Goal: Information Seeking & Learning: Check status

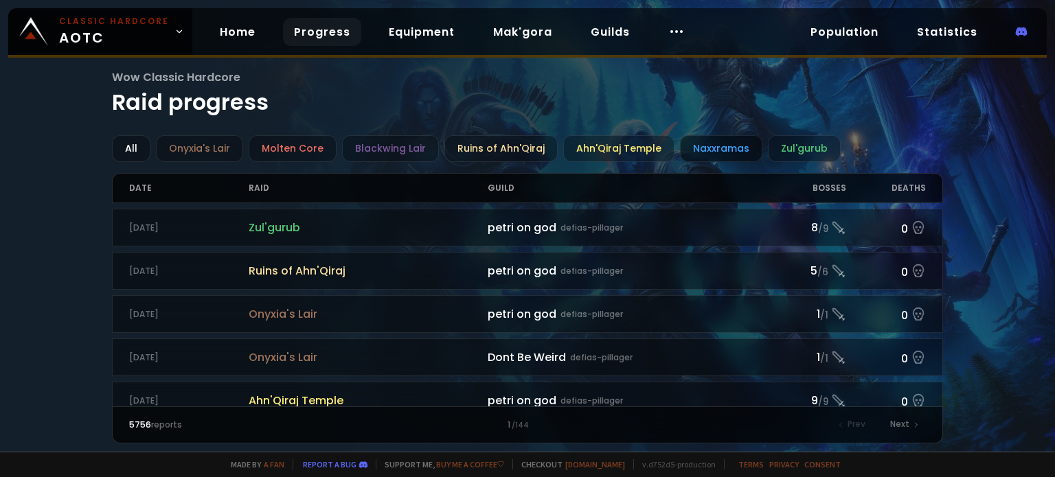
click at [699, 152] on div "Naxxramas" at bounding box center [721, 148] width 82 height 27
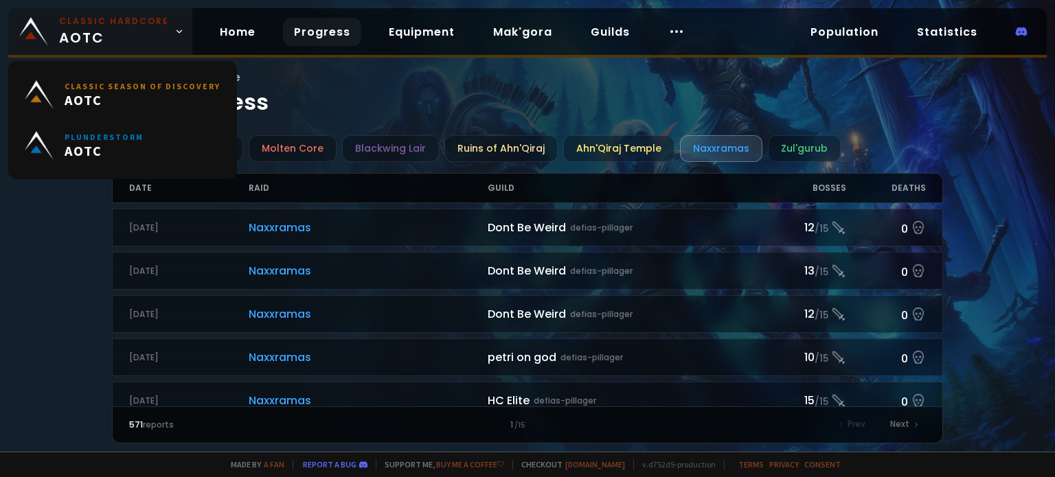
click at [162, 34] on span "Classic Hardcore AOTC" at bounding box center [114, 31] width 110 height 33
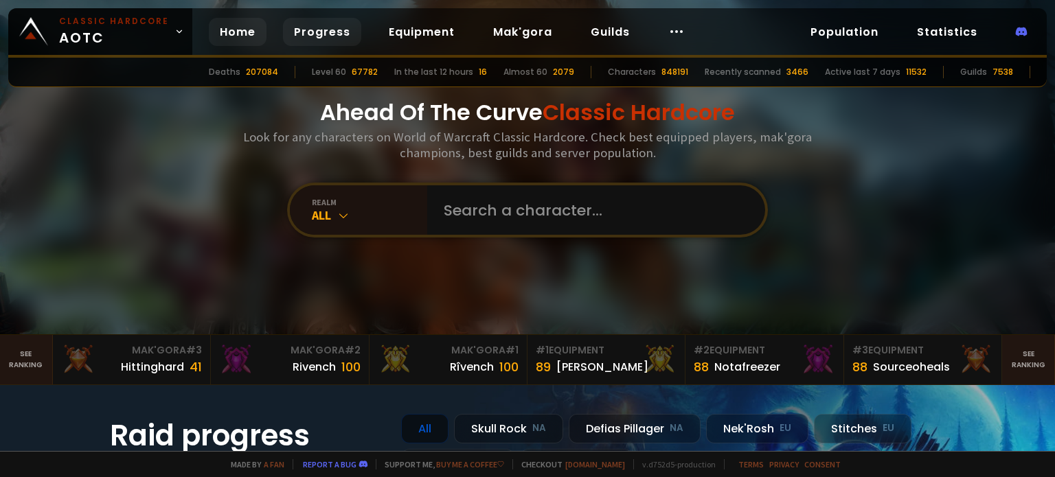
click at [326, 43] on link "Progress" at bounding box center [322, 32] width 78 height 28
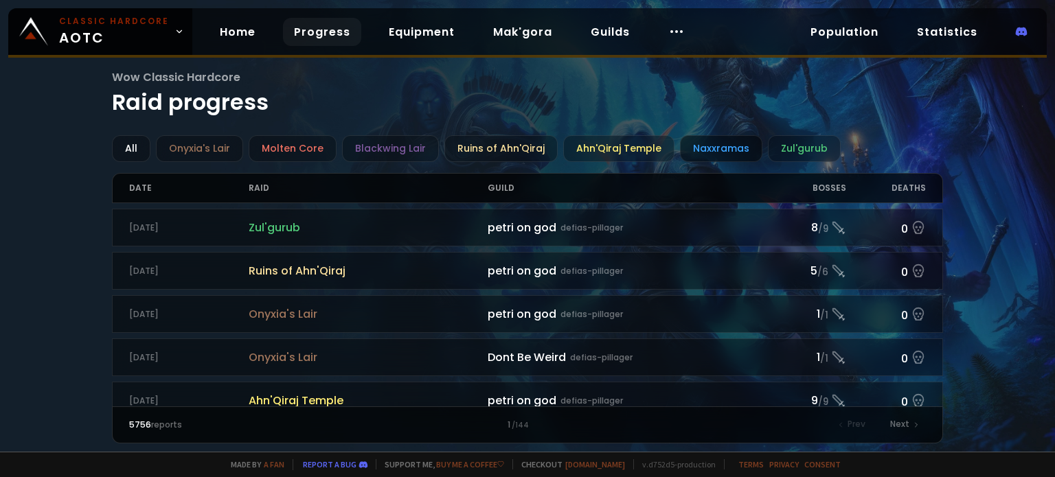
click at [714, 147] on div "Naxxramas" at bounding box center [721, 148] width 82 height 27
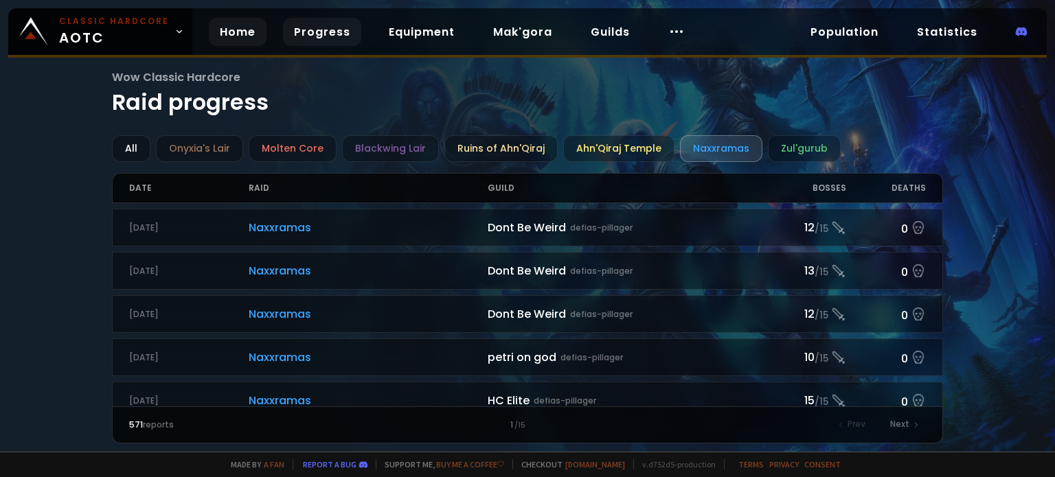
click at [235, 38] on link "Home" at bounding box center [238, 32] width 58 height 28
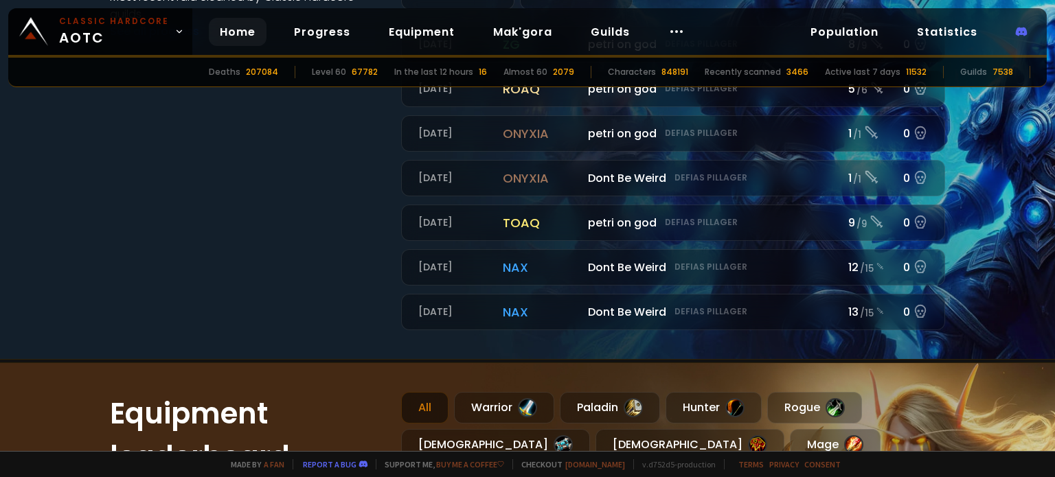
scroll to position [275, 0]
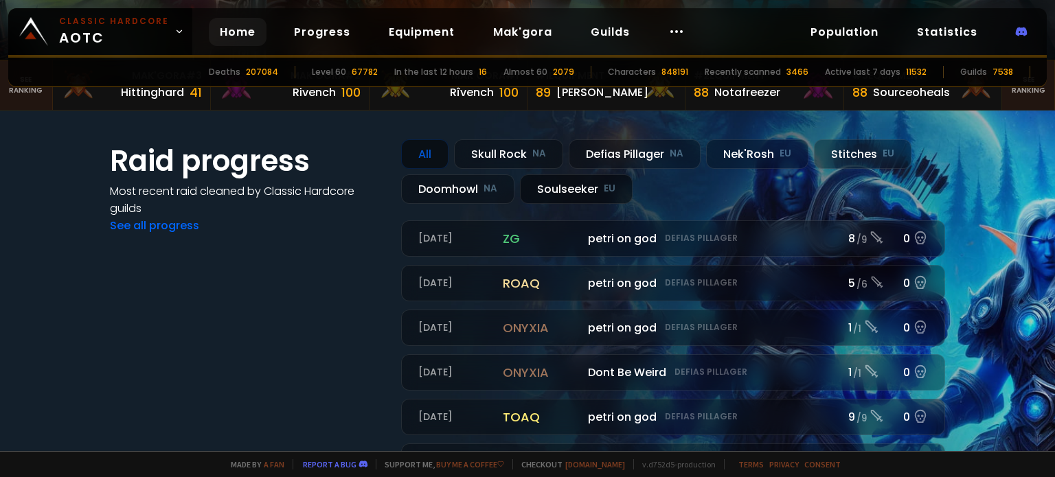
click at [587, 185] on div "Soulseeker EU" at bounding box center [576, 189] width 113 height 30
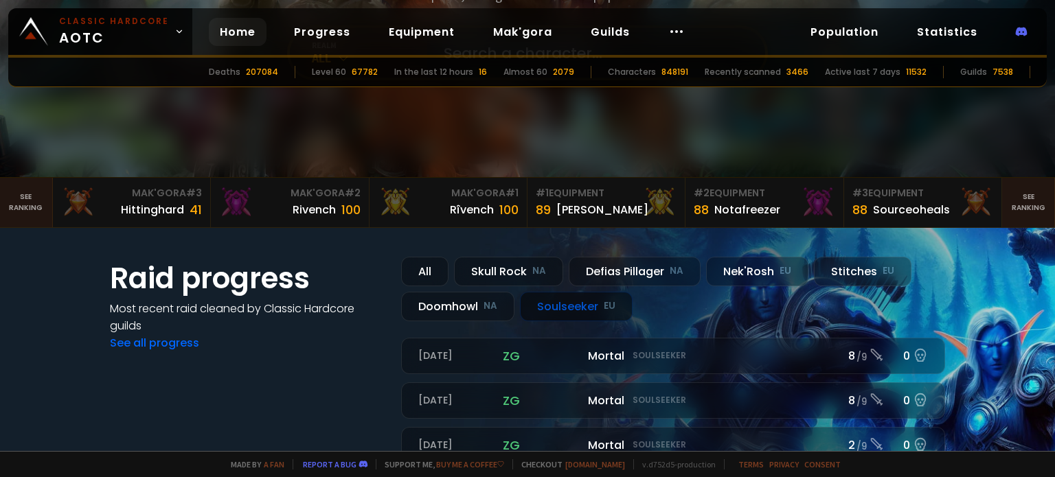
scroll to position [0, 0]
